Goal: Transaction & Acquisition: Register for event/course

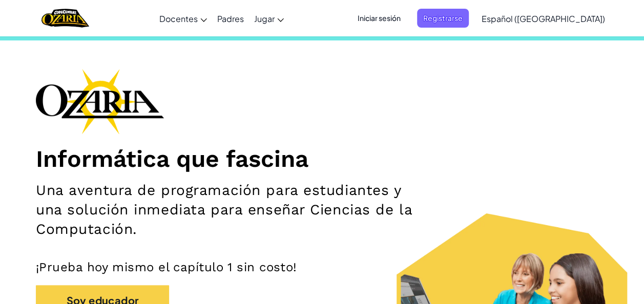
scroll to position [109, 0]
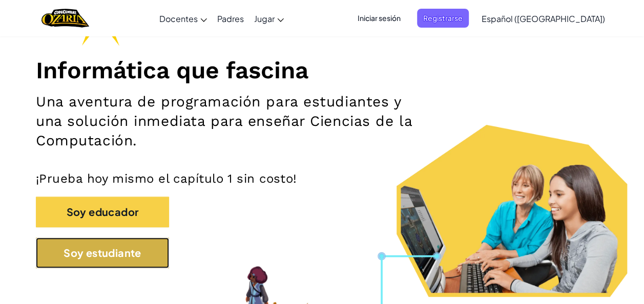
click at [51, 250] on button "Soy estudiante" at bounding box center [102, 253] width 133 height 31
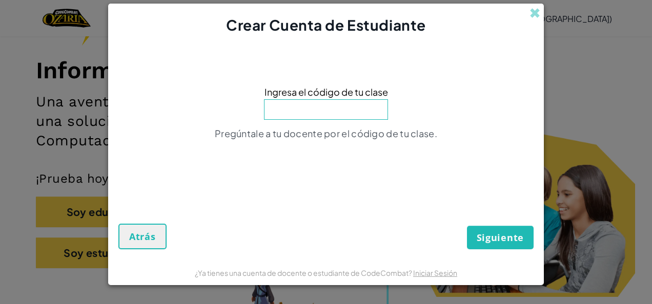
click at [289, 115] on input at bounding box center [326, 109] width 124 height 21
type input "ThinkGlassTeam"
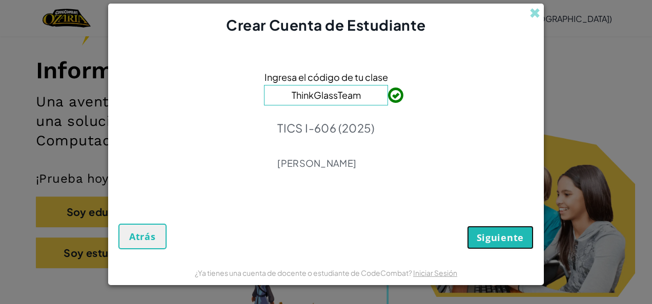
click at [507, 234] on span "Siguiente" at bounding box center [500, 238] width 47 height 12
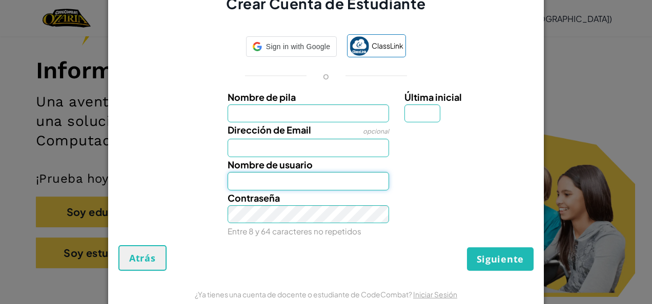
type input "[EMAIL_ADDRESS][DOMAIN_NAME]"
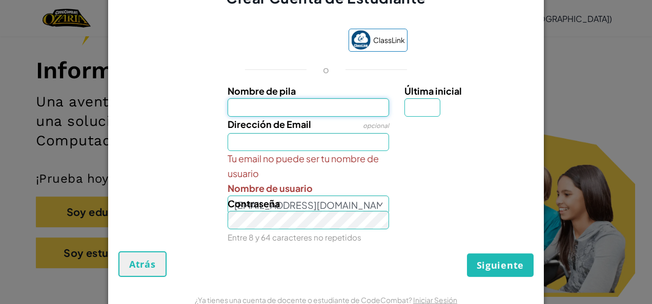
click at [322, 107] on input "Nombre de pila" at bounding box center [309, 107] width 162 height 18
type input "[PERSON_NAME]"
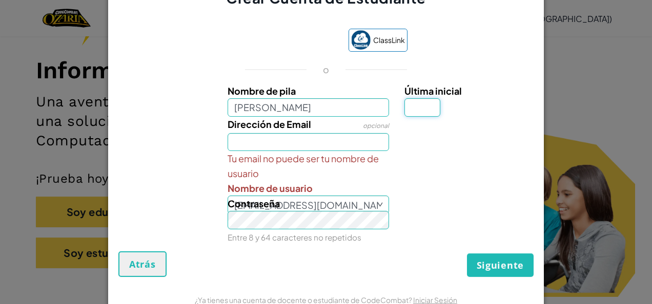
type input "R"
type input "[EMAIL_ADDRESS][DOMAIN_NAME]"
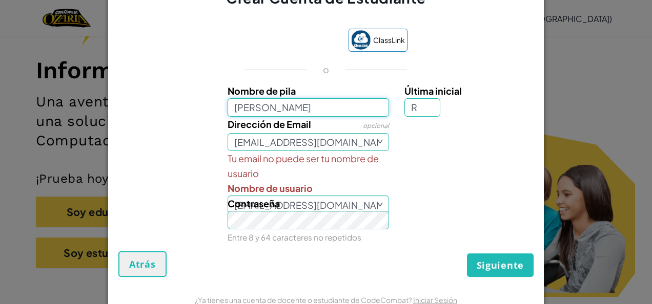
type input "[PERSON_NAME]"
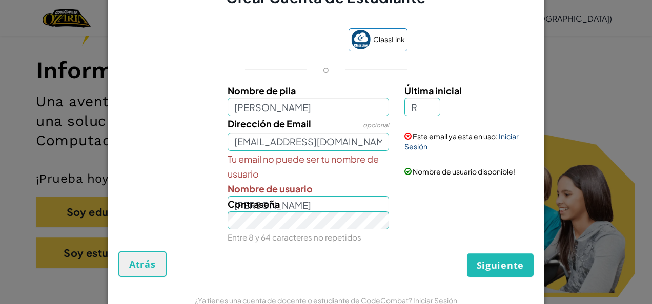
click at [421, 146] on link "Iniciar Sesión" at bounding box center [461, 141] width 114 height 19
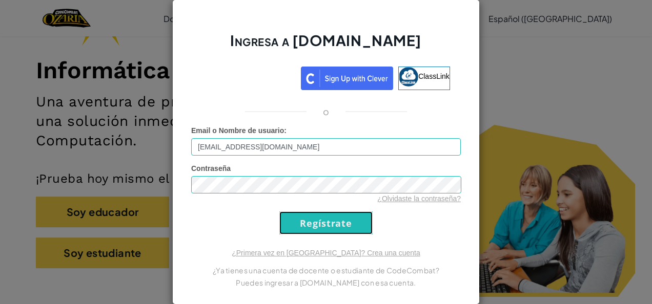
click at [342, 226] on input "Regístrate" at bounding box center [325, 223] width 93 height 23
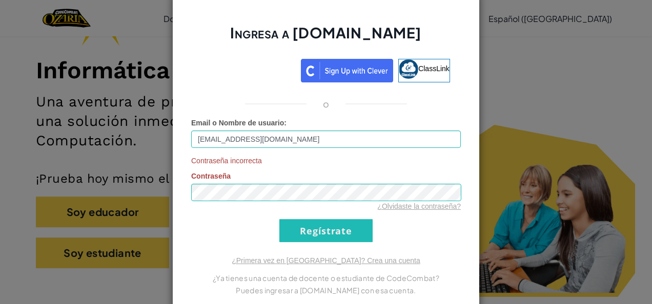
drag, startPoint x: 556, startPoint y: 6, endPoint x: 141, endPoint y: 38, distance: 415.9
click at [141, 38] on div "Ingresa a [DOMAIN_NAME] ClassLink o Email o Nombre de usuario : [EMAIL_ADDRESS]…" at bounding box center [326, 152] width 652 height 304
